Goal: Task Accomplishment & Management: Manage account settings

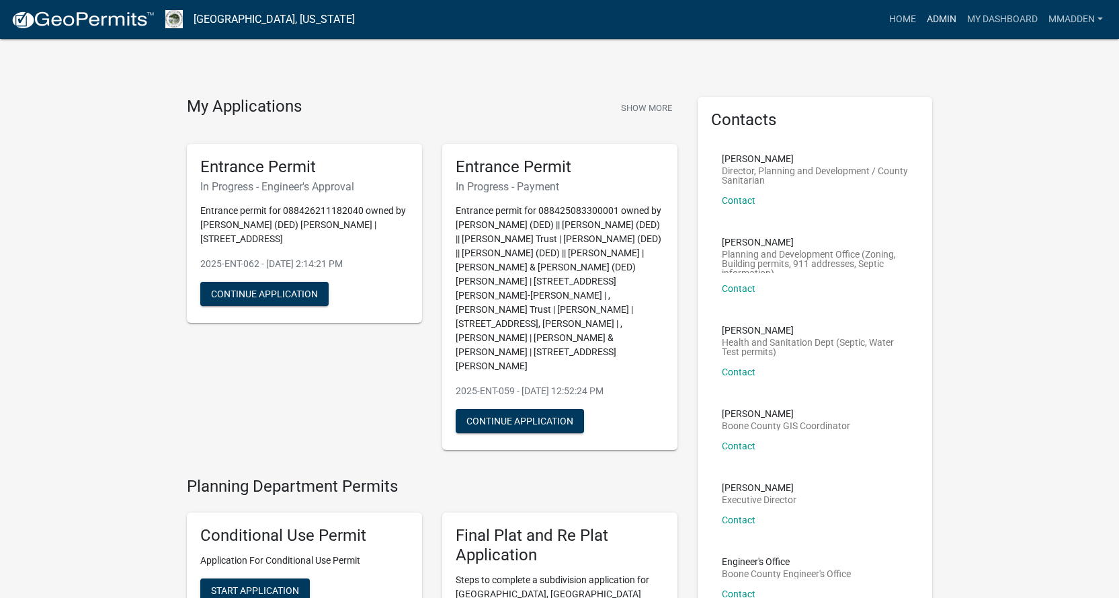
click at [942, 19] on link "Admin" at bounding box center [942, 20] width 40 height 26
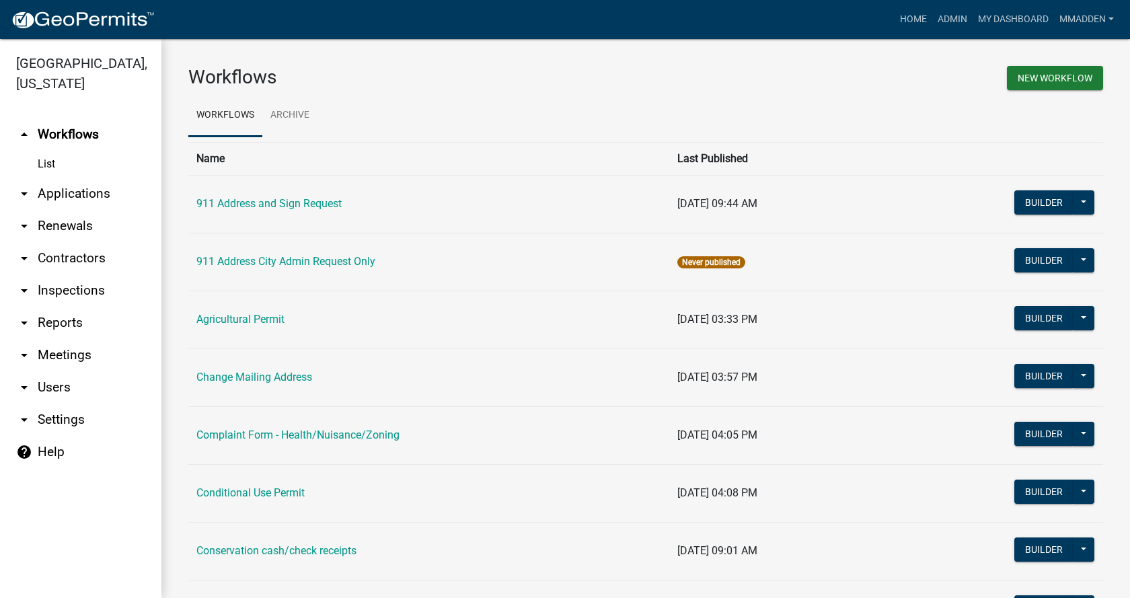
click at [27, 178] on link "arrow_drop_down Applications" at bounding box center [80, 194] width 161 height 32
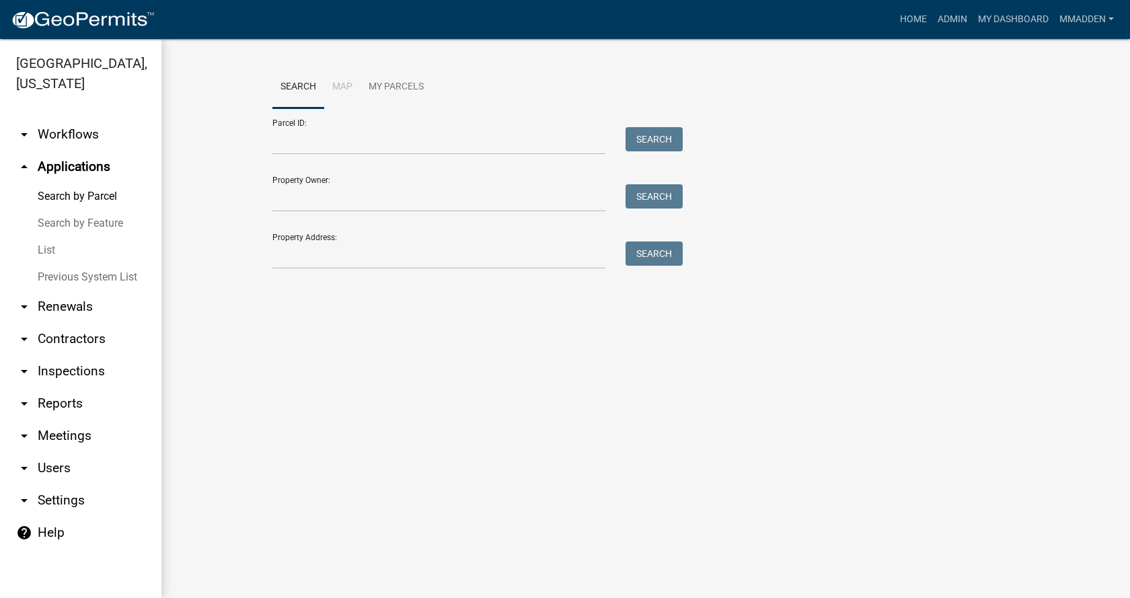
click at [42, 237] on link "List" at bounding box center [80, 250] width 161 height 27
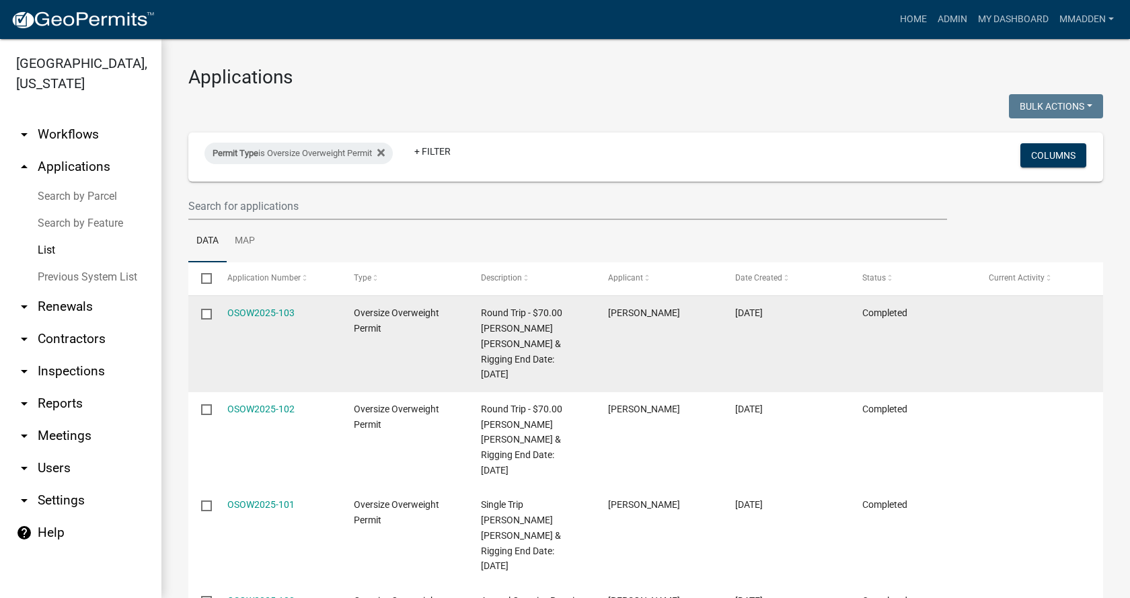
click at [208, 313] on input "checkbox" at bounding box center [205, 313] width 9 height 9
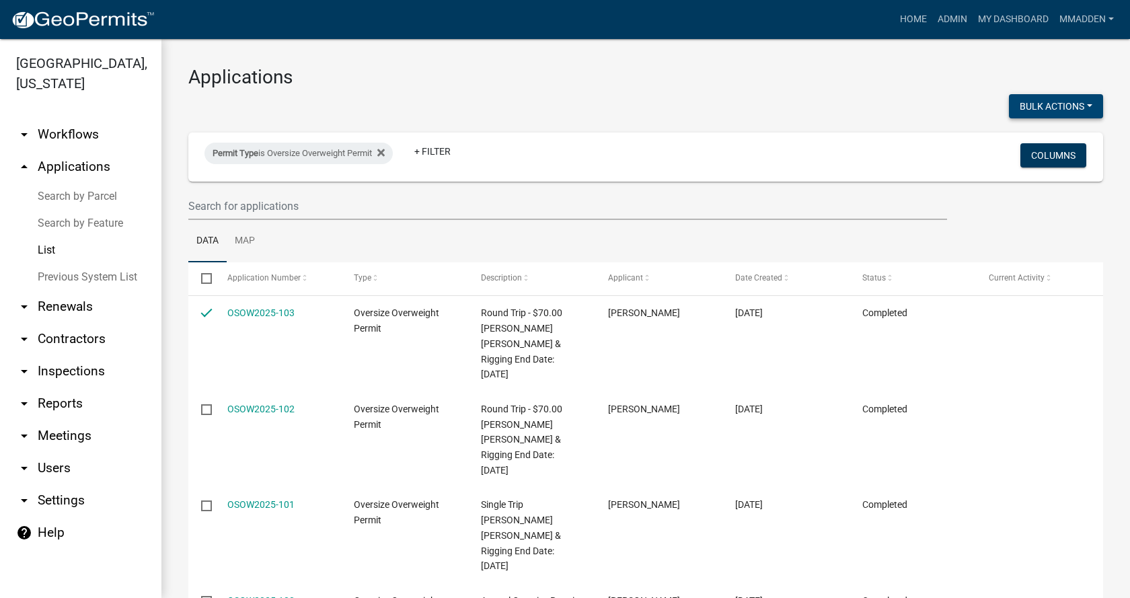
click at [1083, 106] on button "Bulk Actions" at bounding box center [1056, 106] width 94 height 24
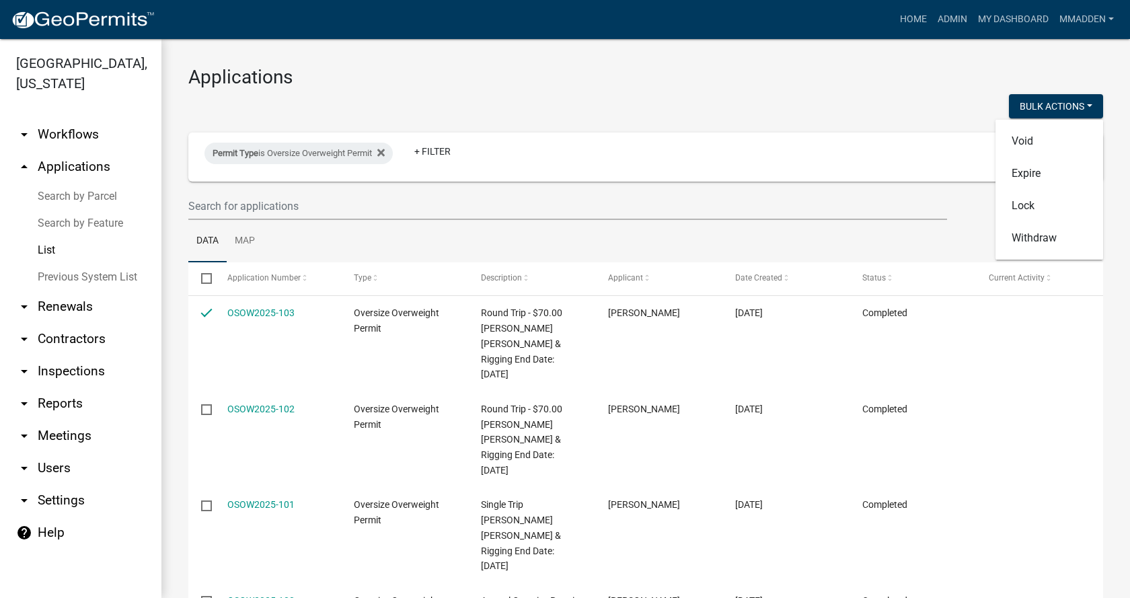
click at [672, 100] on div "Bulk Actions Void Expire Lock Withdraw" at bounding box center [878, 108] width 467 height 28
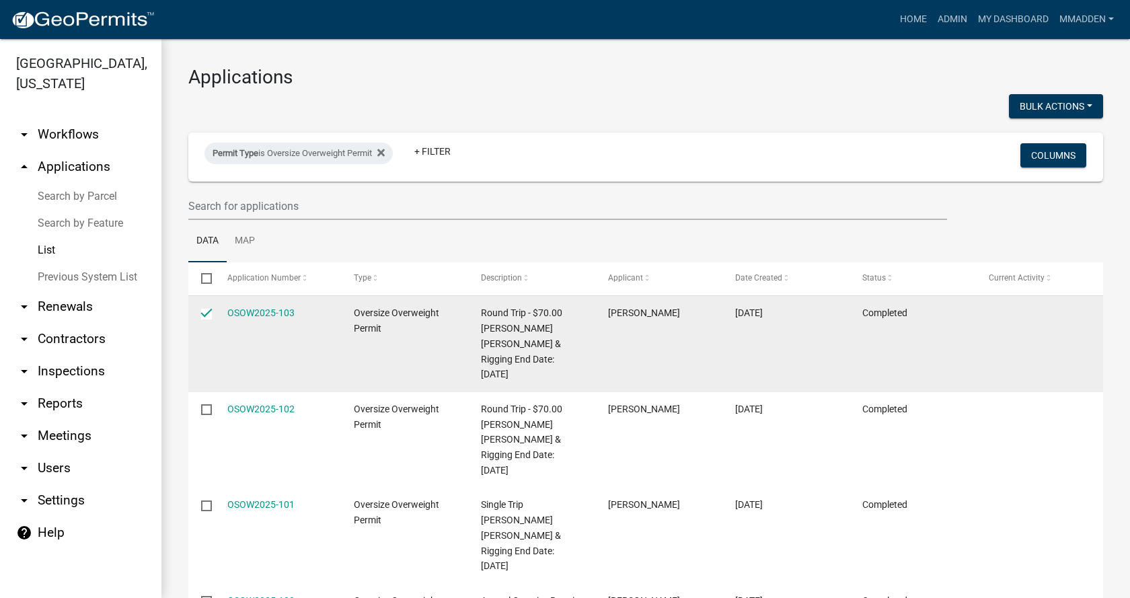
click at [208, 312] on input "checkbox" at bounding box center [205, 313] width 9 height 9
checkbox input "false"
